Goal: Task Accomplishment & Management: Use online tool/utility

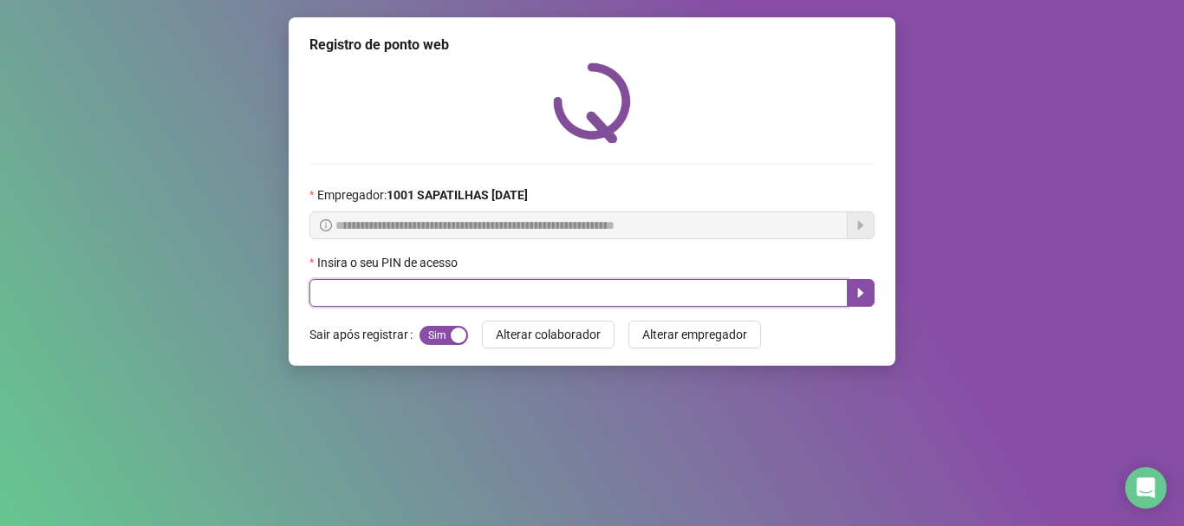
click at [523, 283] on input "text" at bounding box center [578, 293] width 538 height 28
type input "*****"
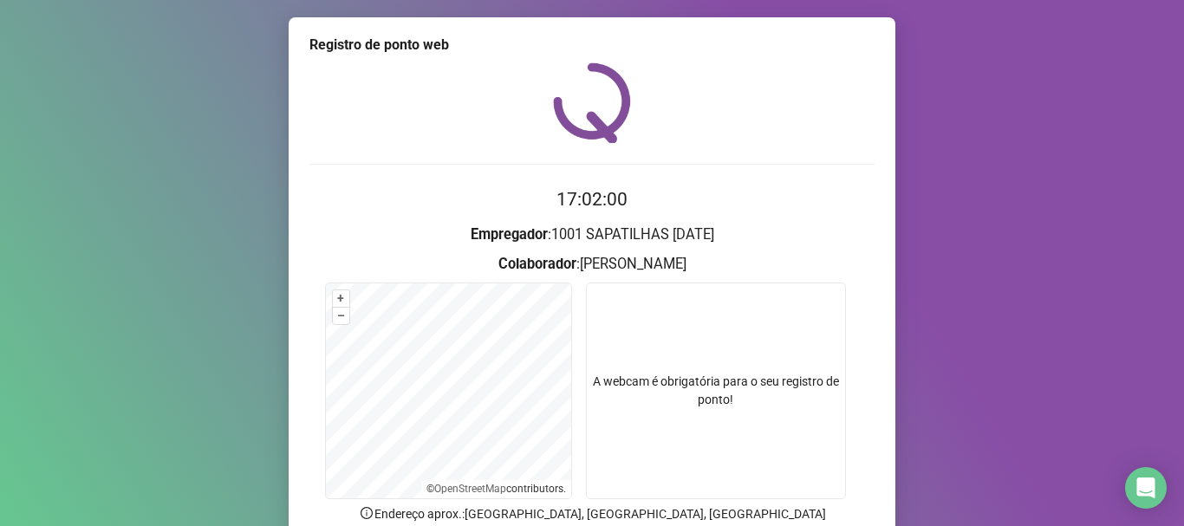
scroll to position [87, 0]
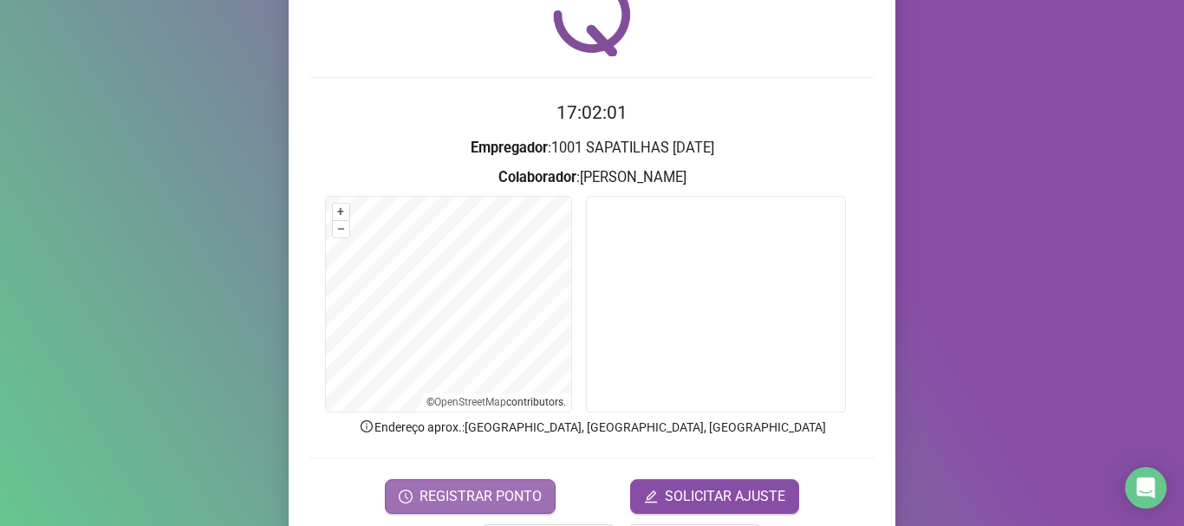
click at [498, 498] on span "REGISTRAR PONTO" at bounding box center [480, 496] width 122 height 21
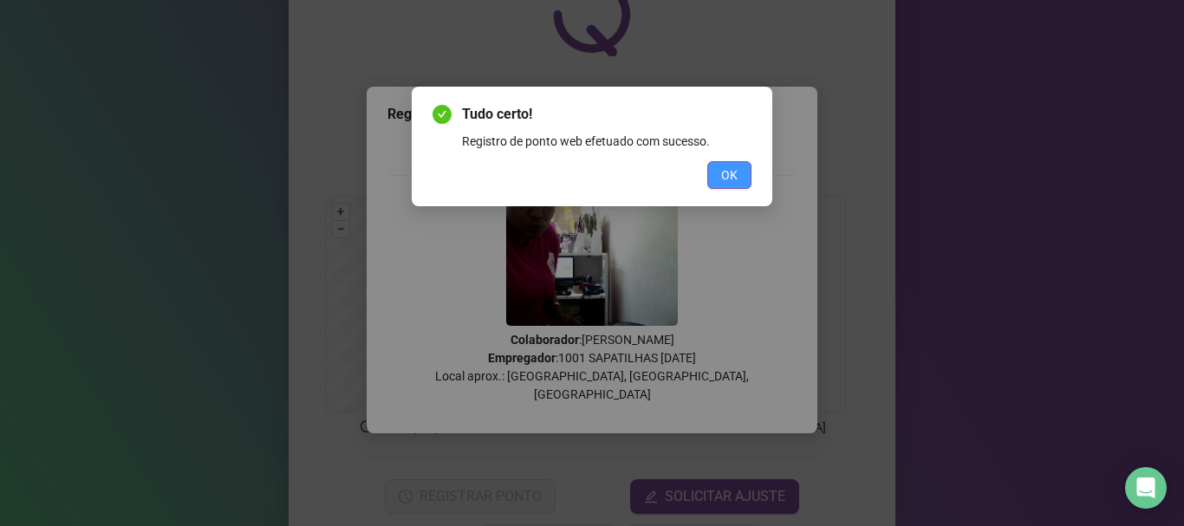
click at [724, 172] on span "OK" at bounding box center [729, 175] width 16 height 19
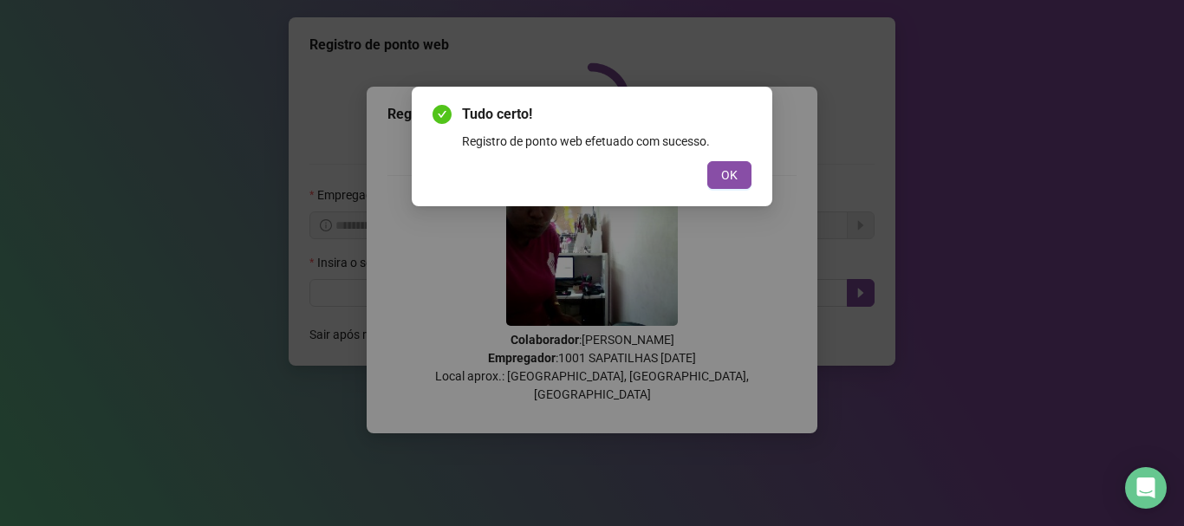
scroll to position [0, 0]
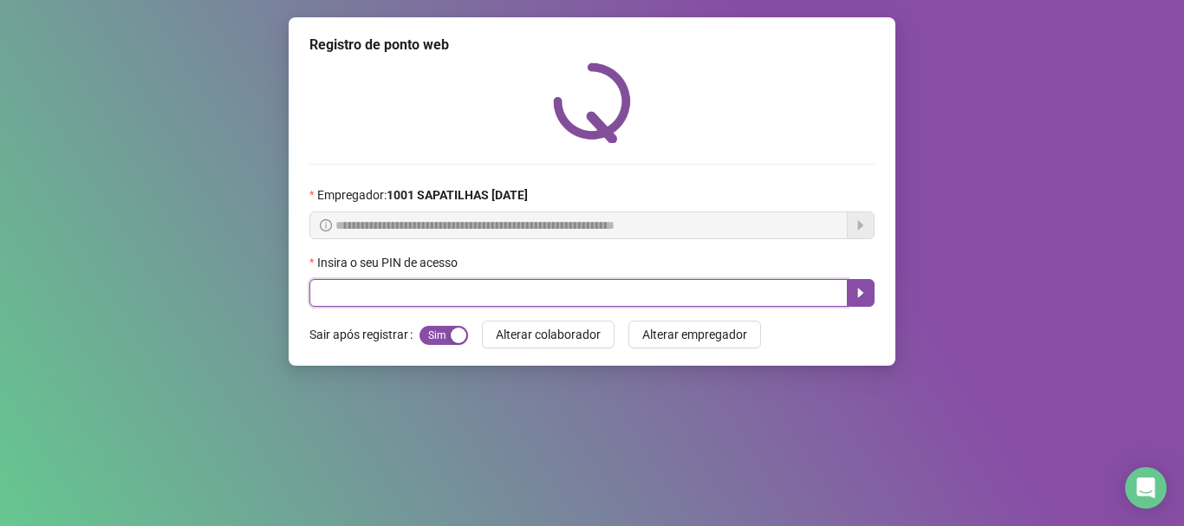
click at [341, 292] on input "text" at bounding box center [578, 293] width 538 height 28
type input "*****"
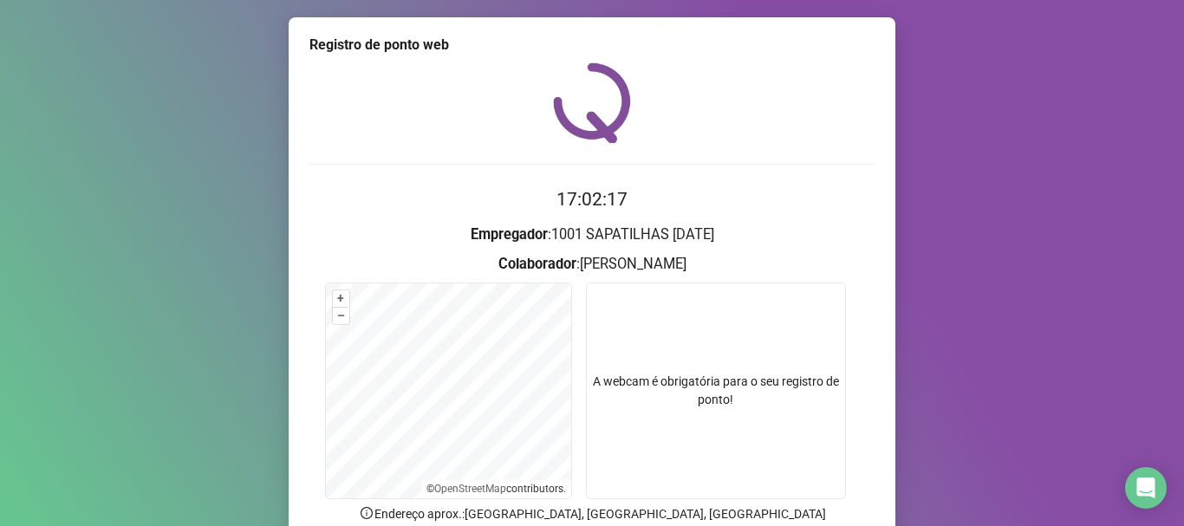
scroll to position [151, 0]
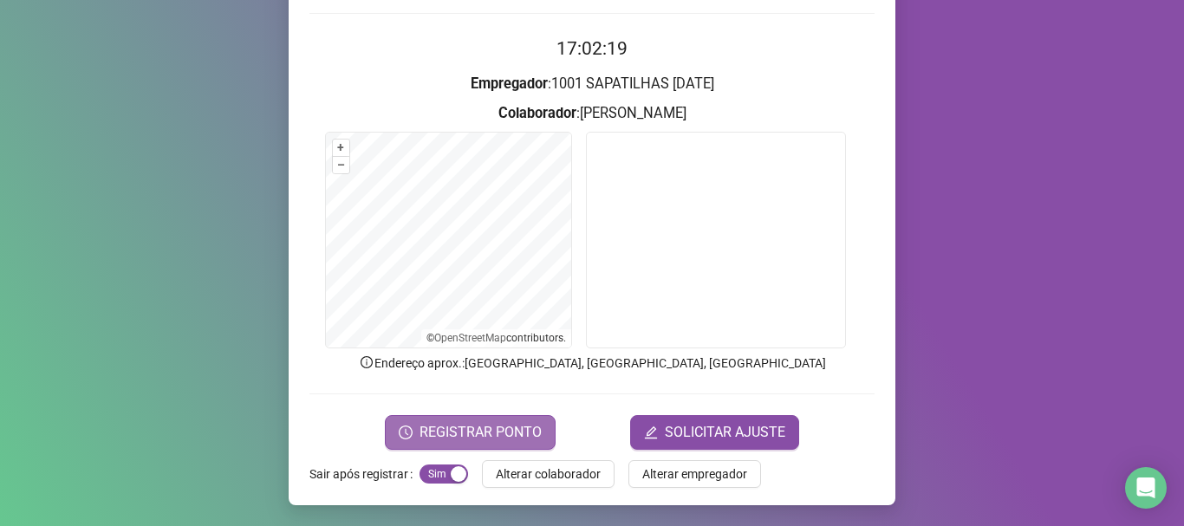
click at [490, 432] on span "REGISTRAR PONTO" at bounding box center [480, 432] width 122 height 21
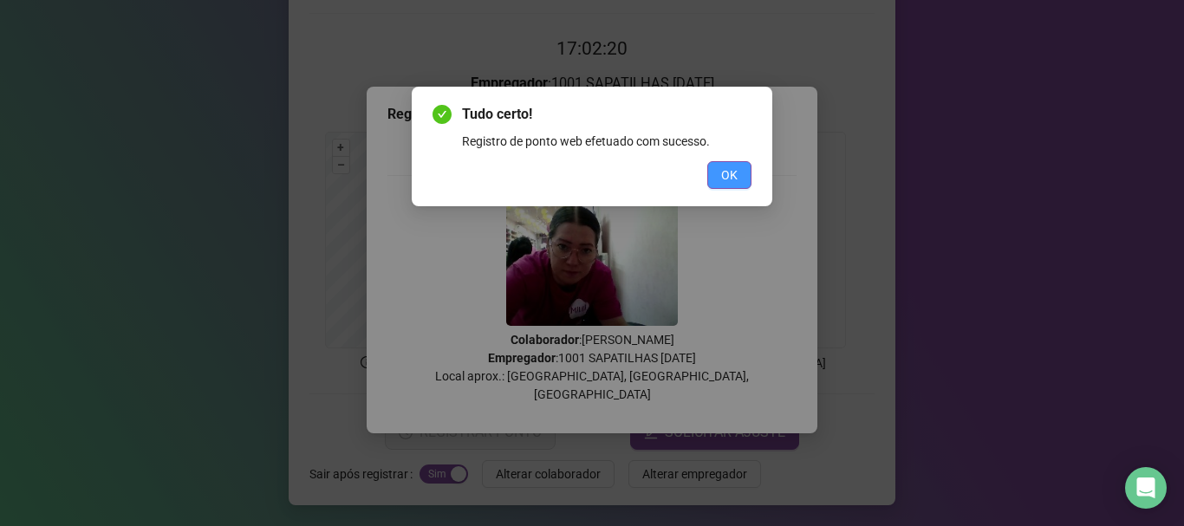
click at [719, 163] on button "OK" at bounding box center [729, 175] width 44 height 28
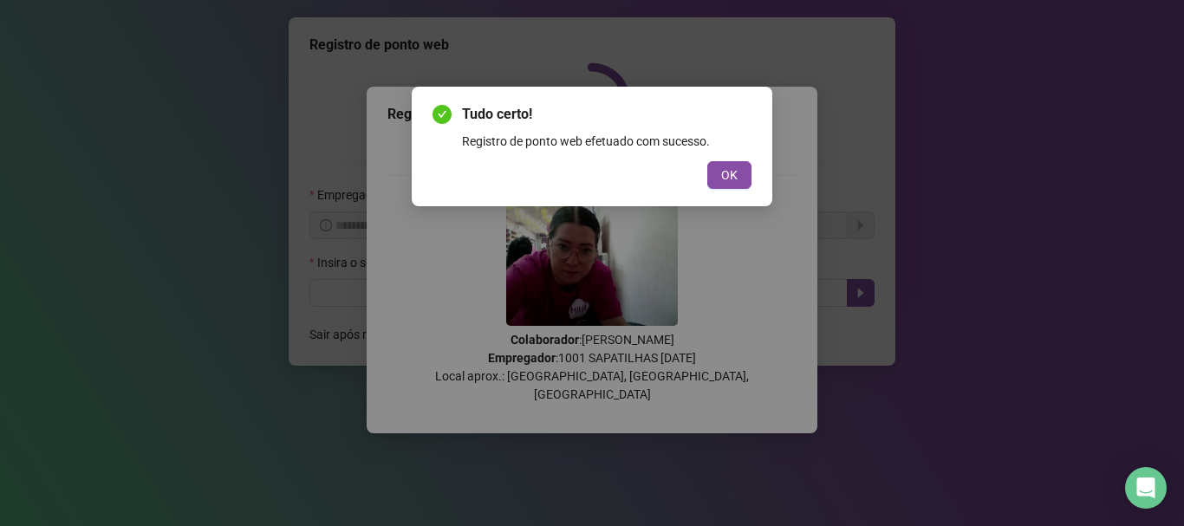
scroll to position [0, 0]
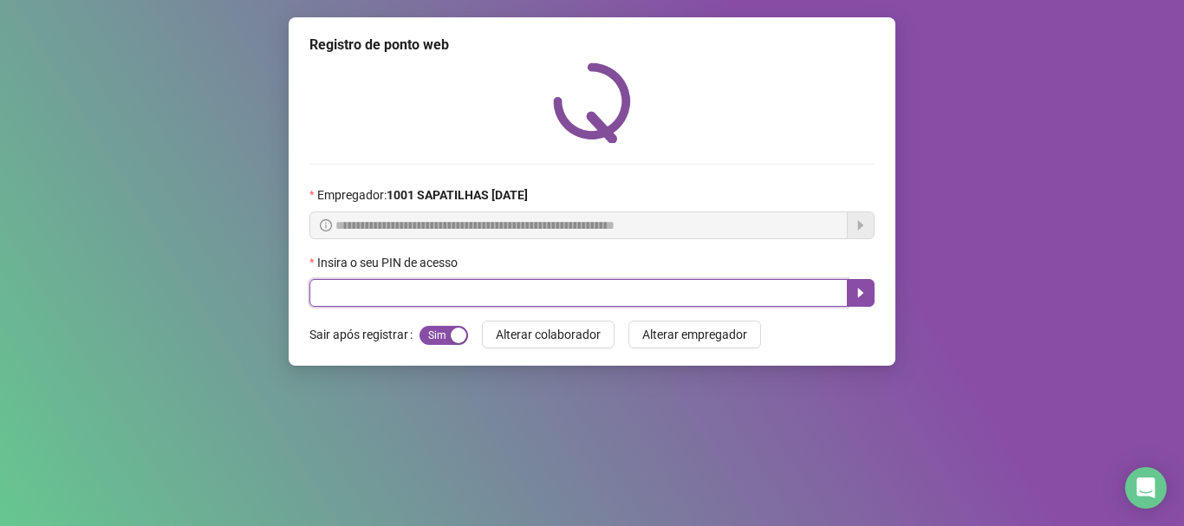
click at [535, 285] on input "text" at bounding box center [578, 293] width 538 height 28
type input "*****"
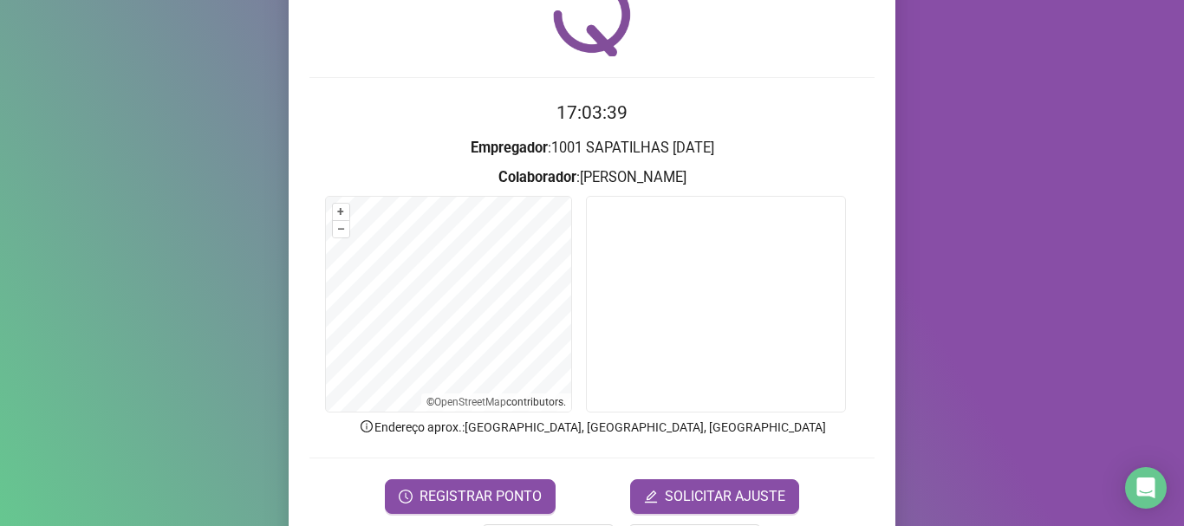
scroll to position [109, 0]
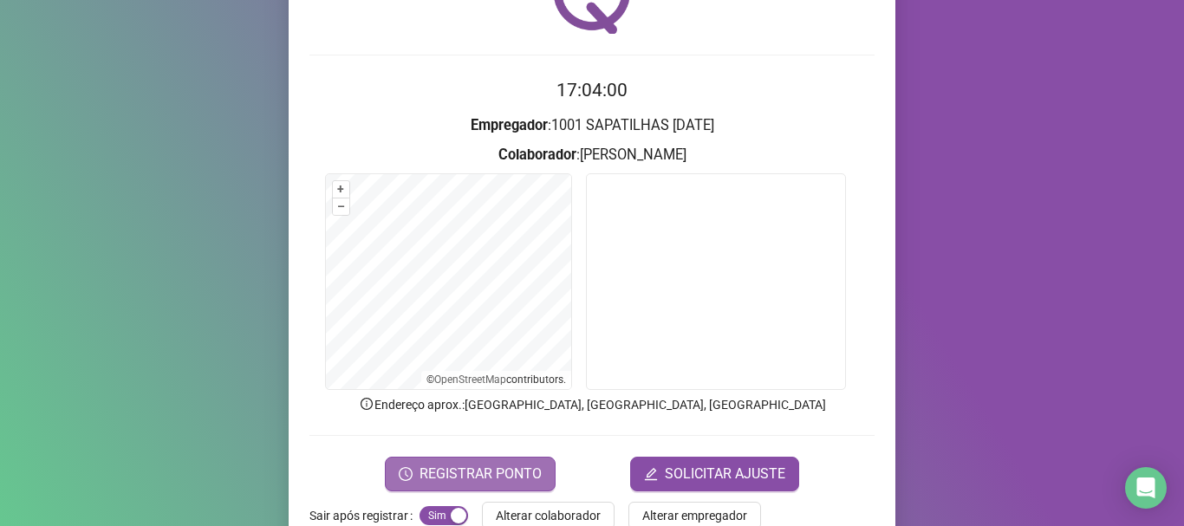
click at [530, 471] on span "REGISTRAR PONTO" at bounding box center [480, 474] width 122 height 21
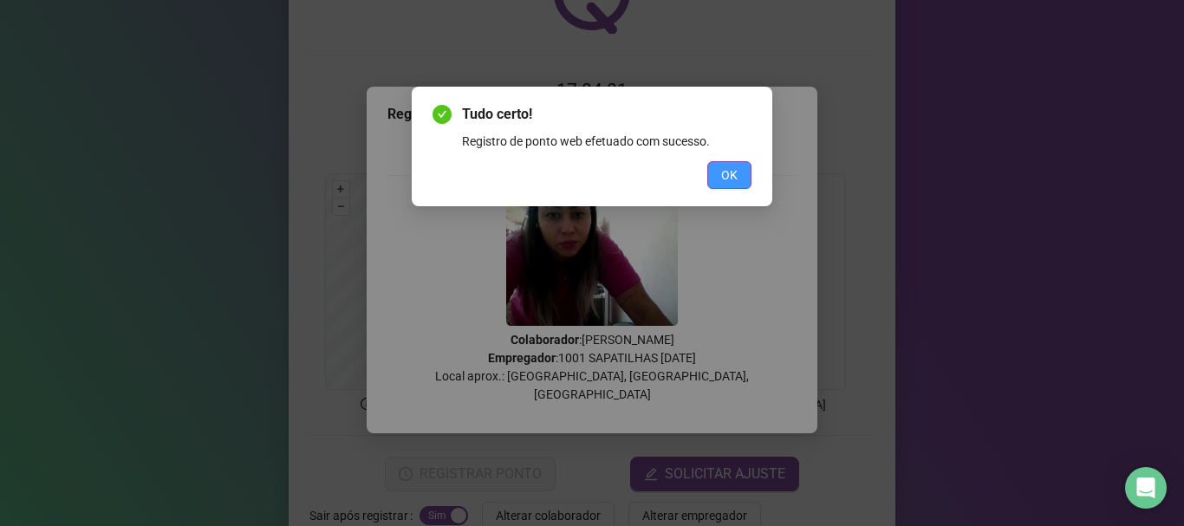
click at [739, 166] on button "OK" at bounding box center [729, 175] width 44 height 28
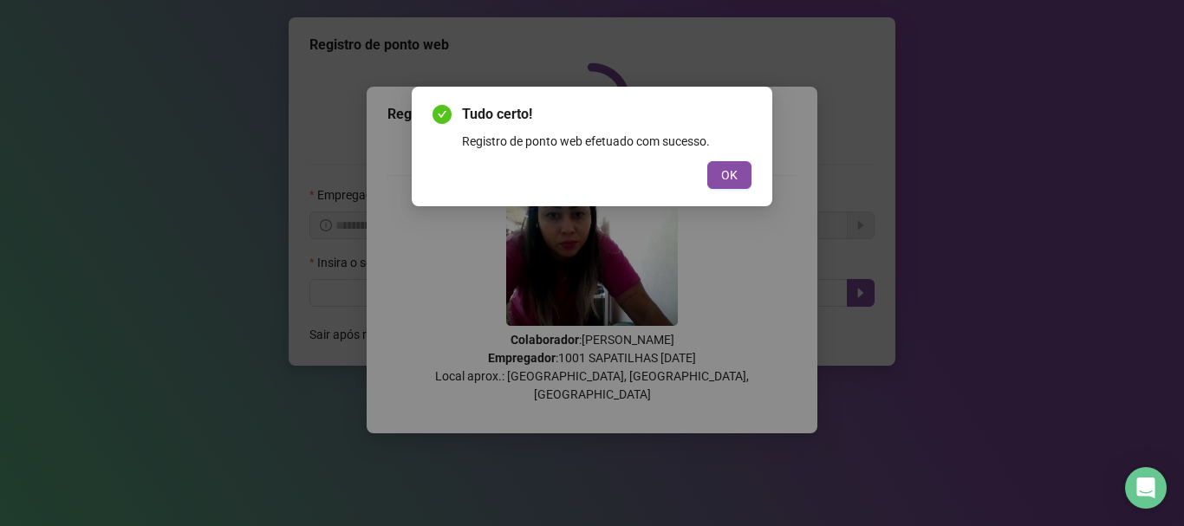
scroll to position [0, 0]
